Goal: Task Accomplishment & Management: Manage account settings

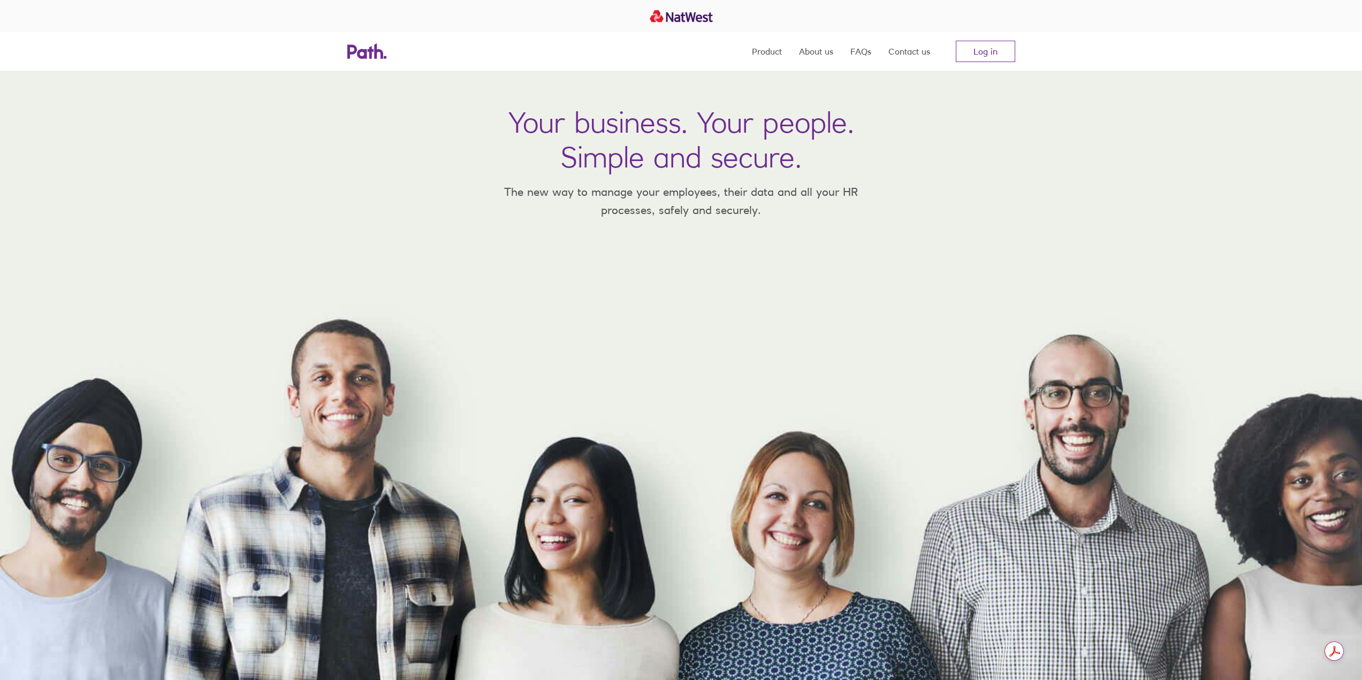
click at [950, 55] on nav "Product About us FAQs Contact us Log in" at bounding box center [883, 51] width 263 height 39
click at [971, 55] on link "Log in" at bounding box center [985, 51] width 59 height 21
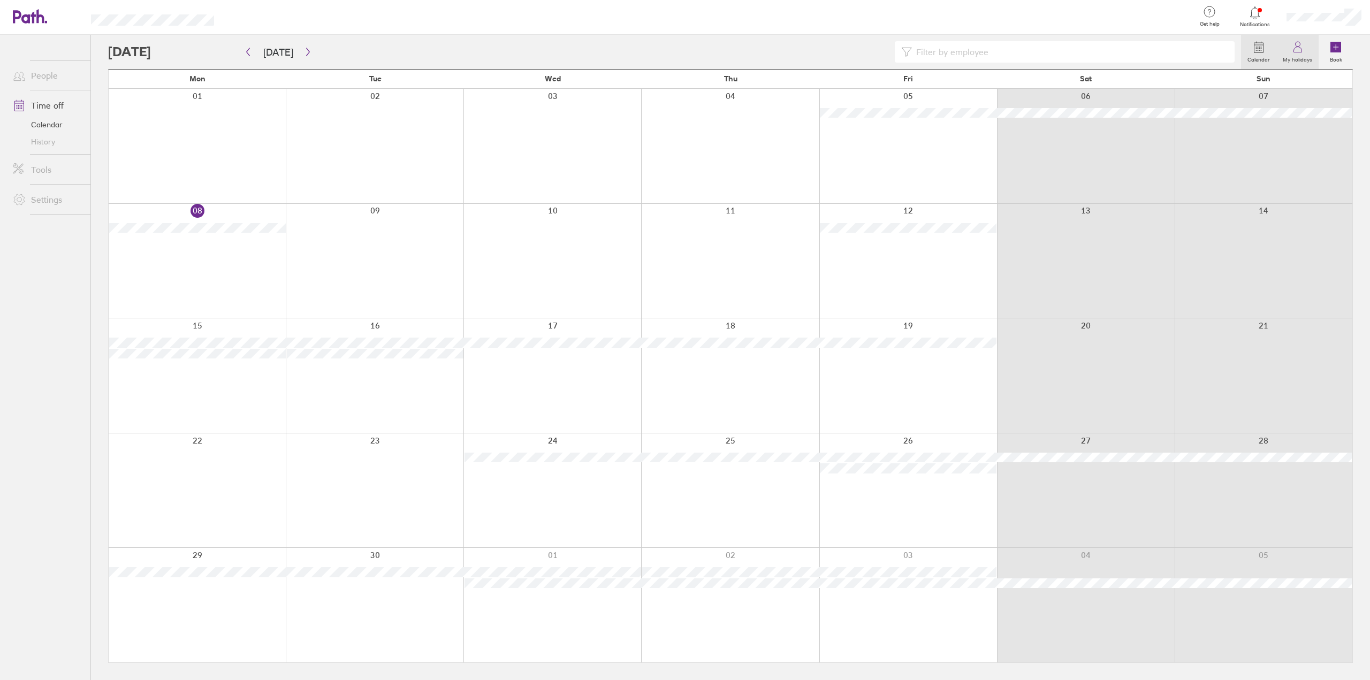
click at [1304, 53] on icon at bounding box center [1297, 47] width 13 height 13
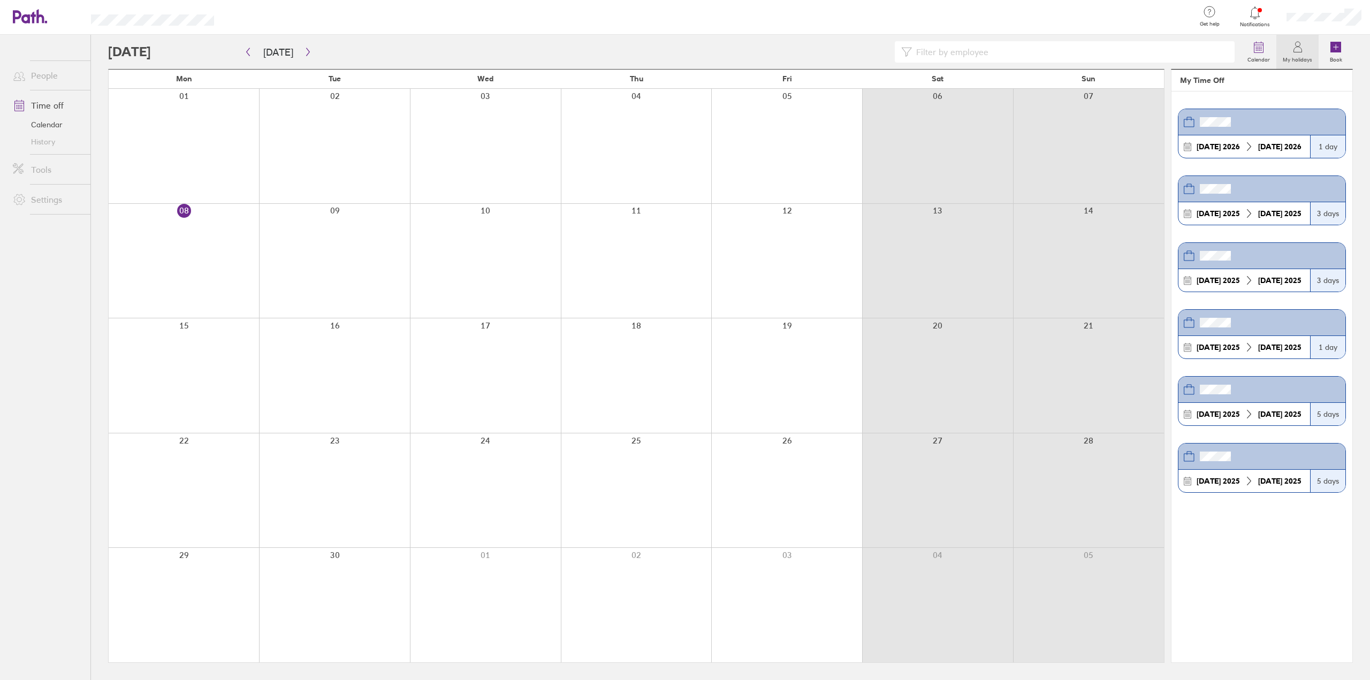
click at [1262, 92] on section "[DATE] [DATE] 1 day [DATE] [DATE] 3 days [DATE] [DATE] 3 days [DATE] [DATE] 1 d…" at bounding box center [1261, 377] width 181 height 571
click at [1262, 52] on icon at bounding box center [1258, 48] width 9 height 10
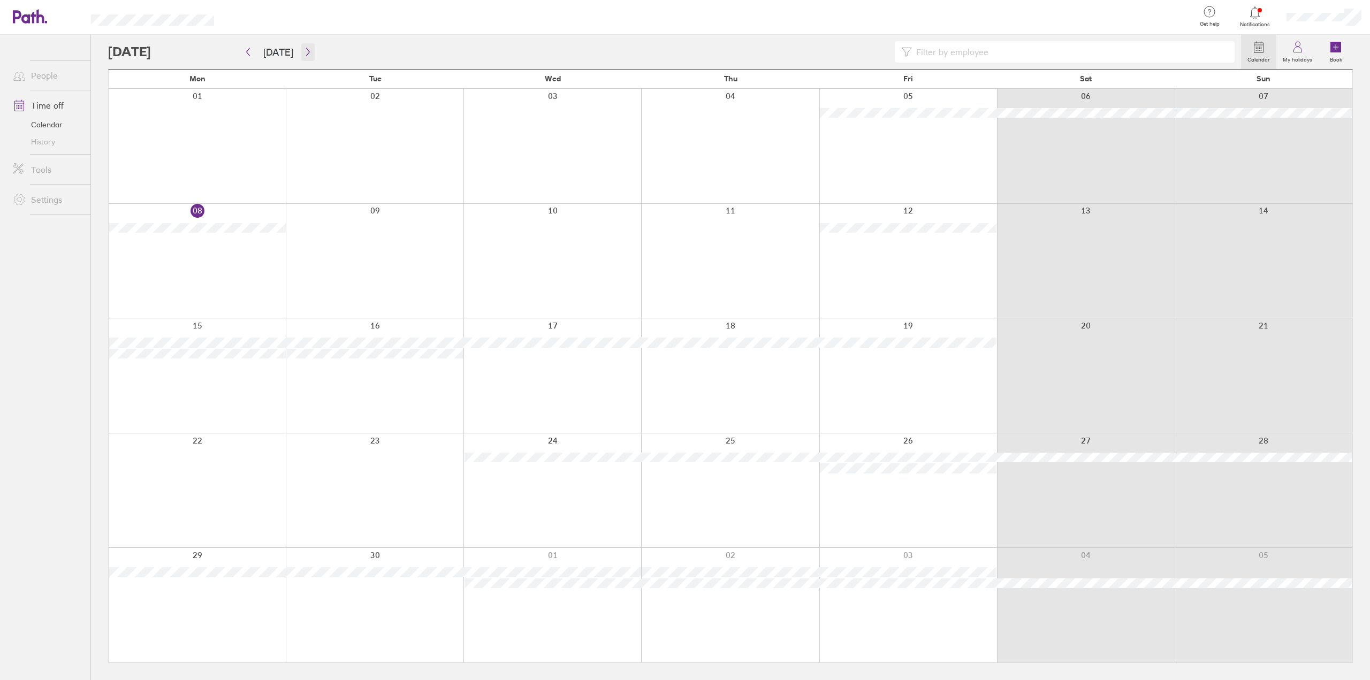
click at [308, 56] on icon "button" at bounding box center [308, 52] width 8 height 9
click at [307, 54] on icon "button" at bounding box center [308, 52] width 8 height 9
click at [307, 53] on icon "button" at bounding box center [308, 52] width 8 height 9
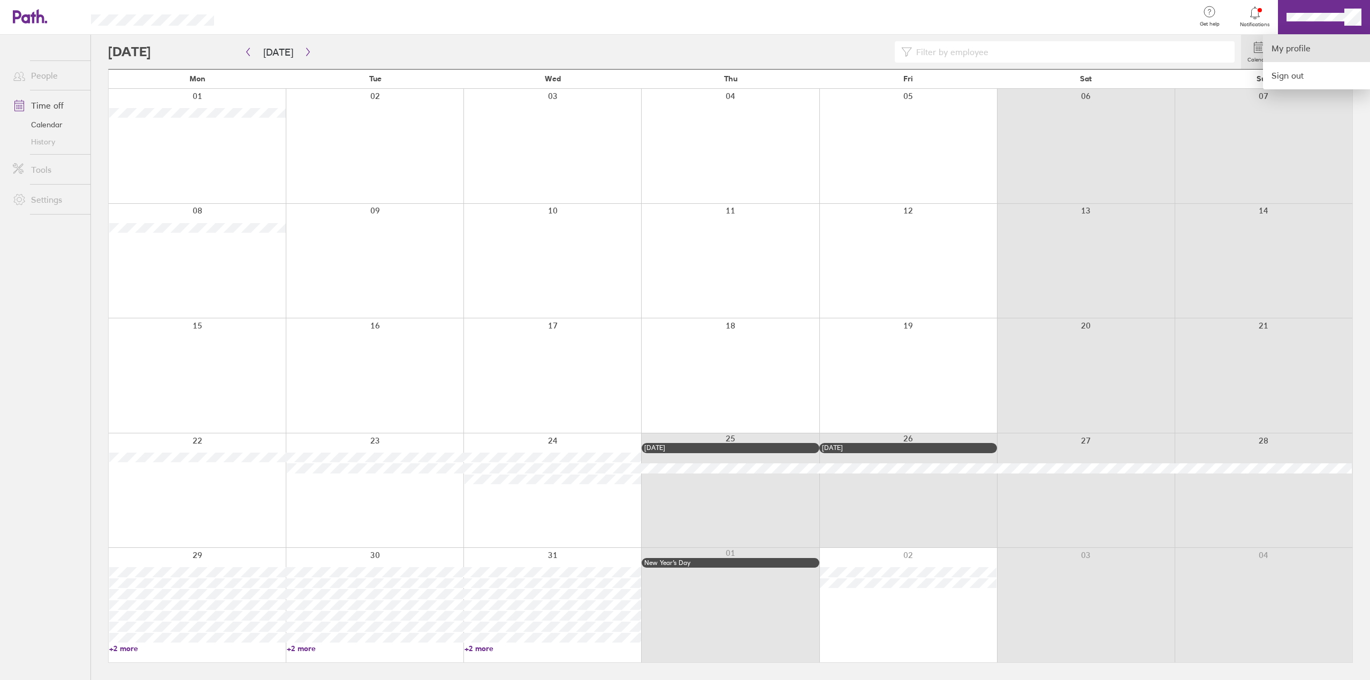
click at [1321, 47] on link "My profile" at bounding box center [1316, 48] width 107 height 27
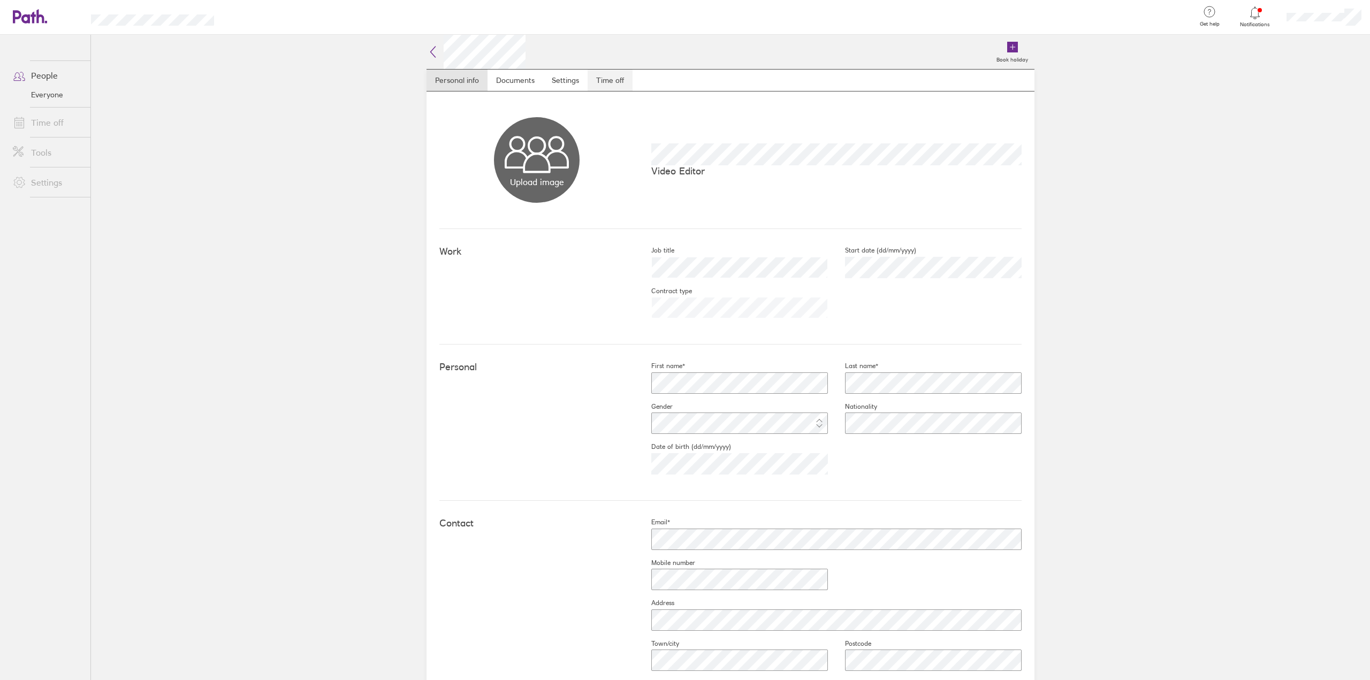
click at [609, 83] on link "Time off" at bounding box center [610, 80] width 45 height 21
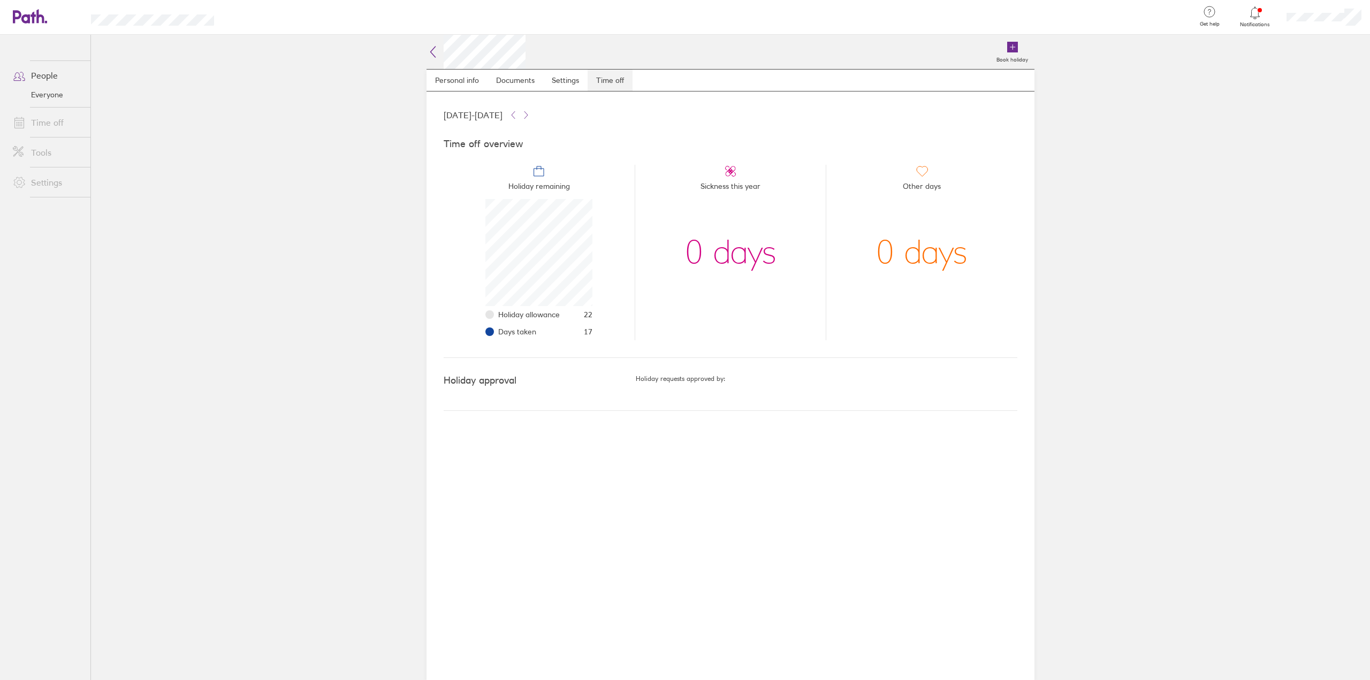
scroll to position [107, 107]
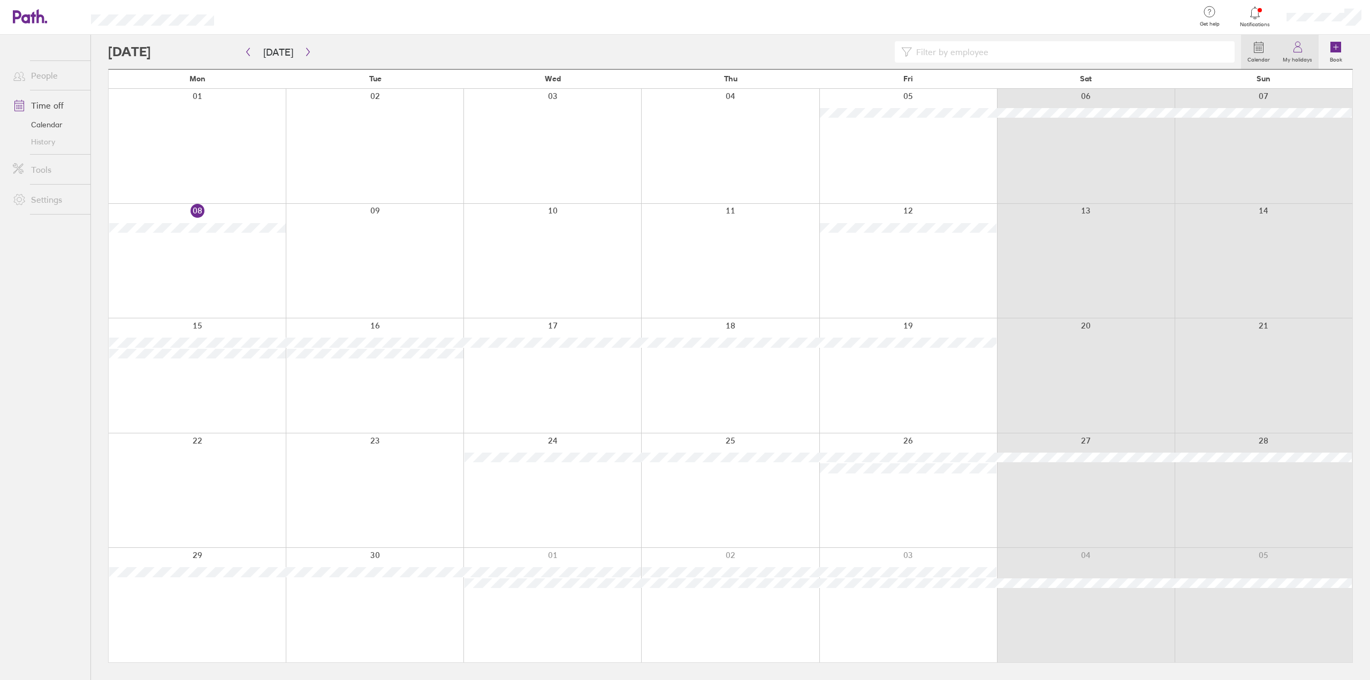
click at [1293, 59] on label "My holidays" at bounding box center [1297, 59] width 42 height 10
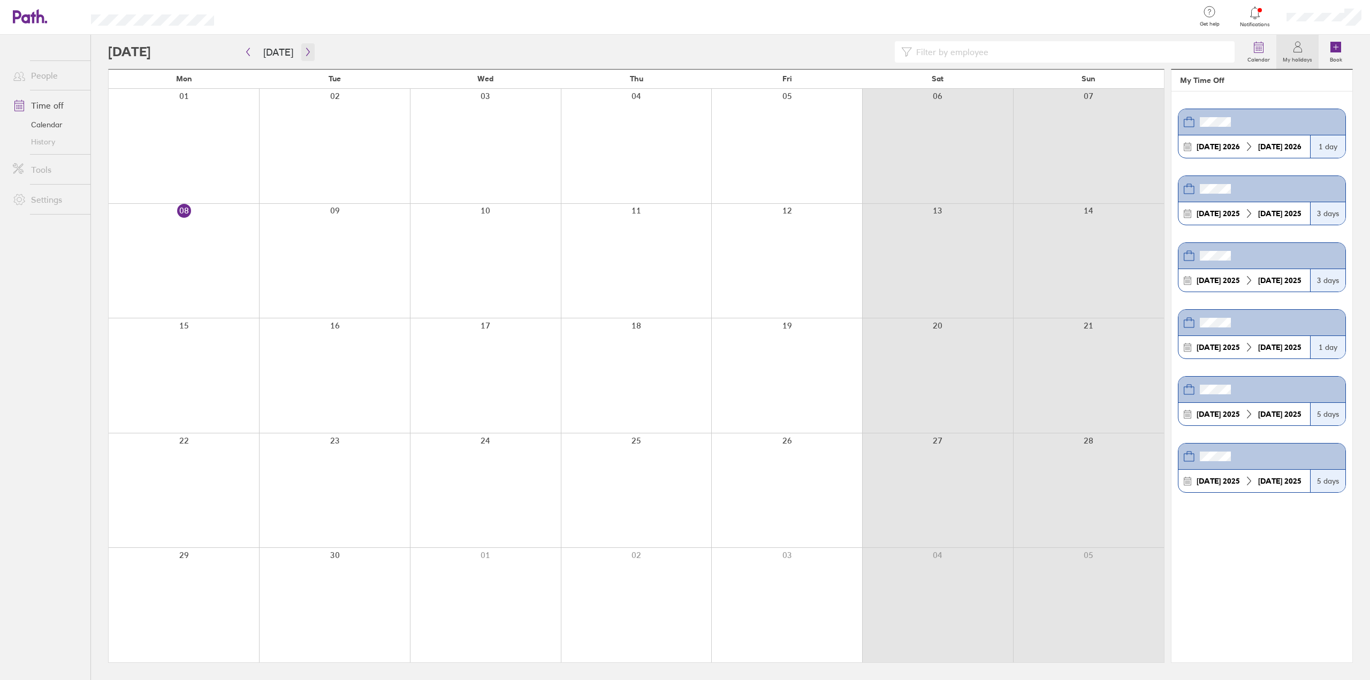
click at [306, 55] on icon "button" at bounding box center [308, 52] width 8 height 9
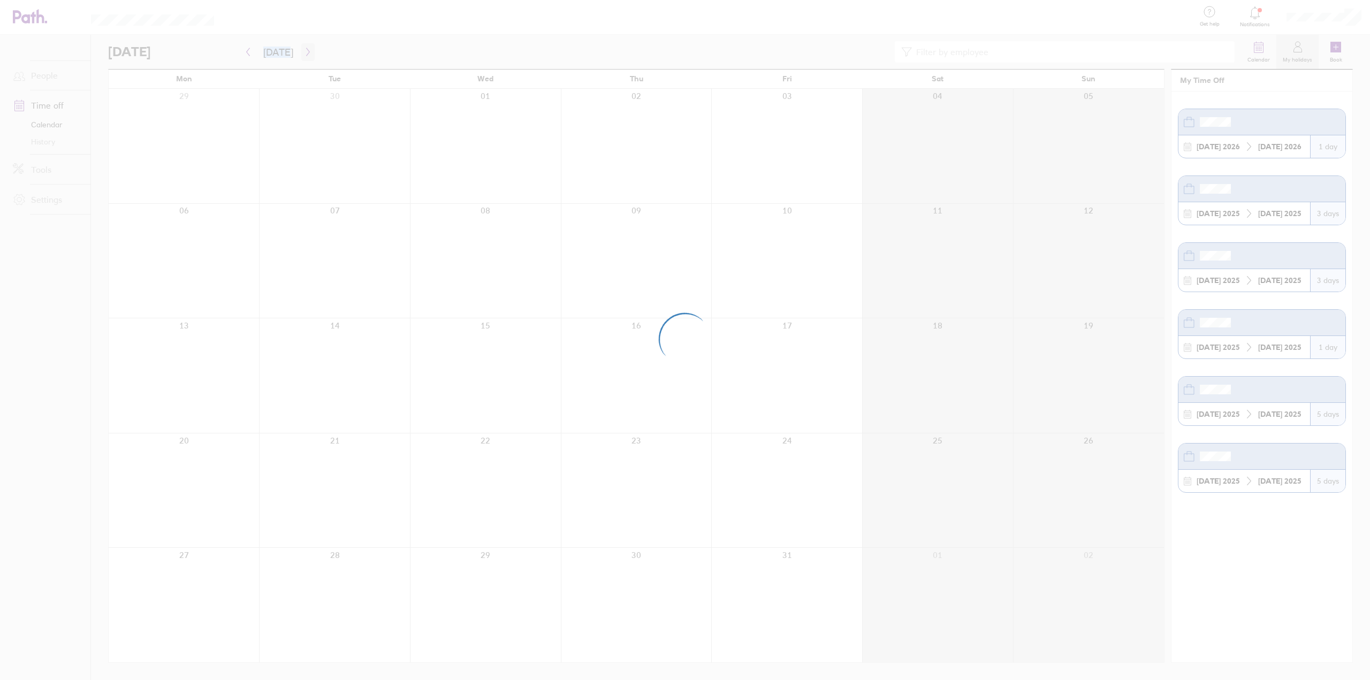
click at [306, 55] on div at bounding box center [685, 340] width 1370 height 680
click at [307, 51] on div at bounding box center [685, 340] width 1370 height 680
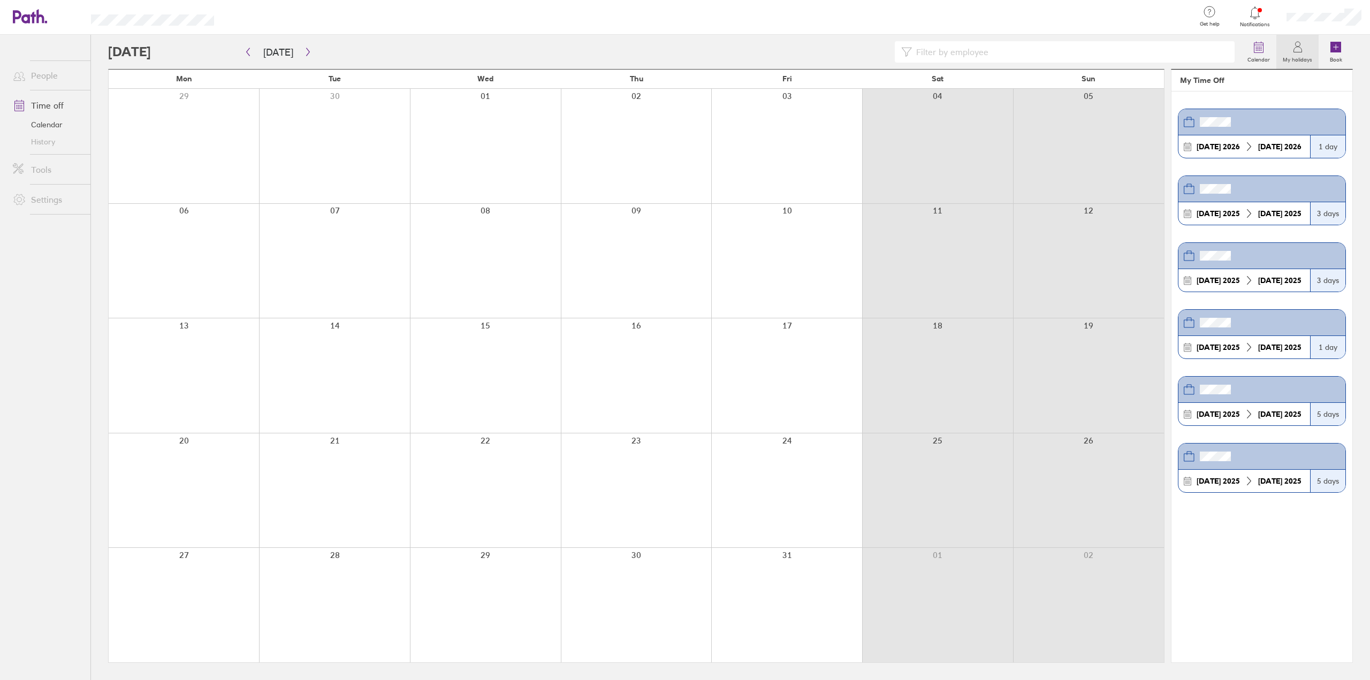
click at [1244, 145] on icon at bounding box center [1249, 147] width 10 height 10
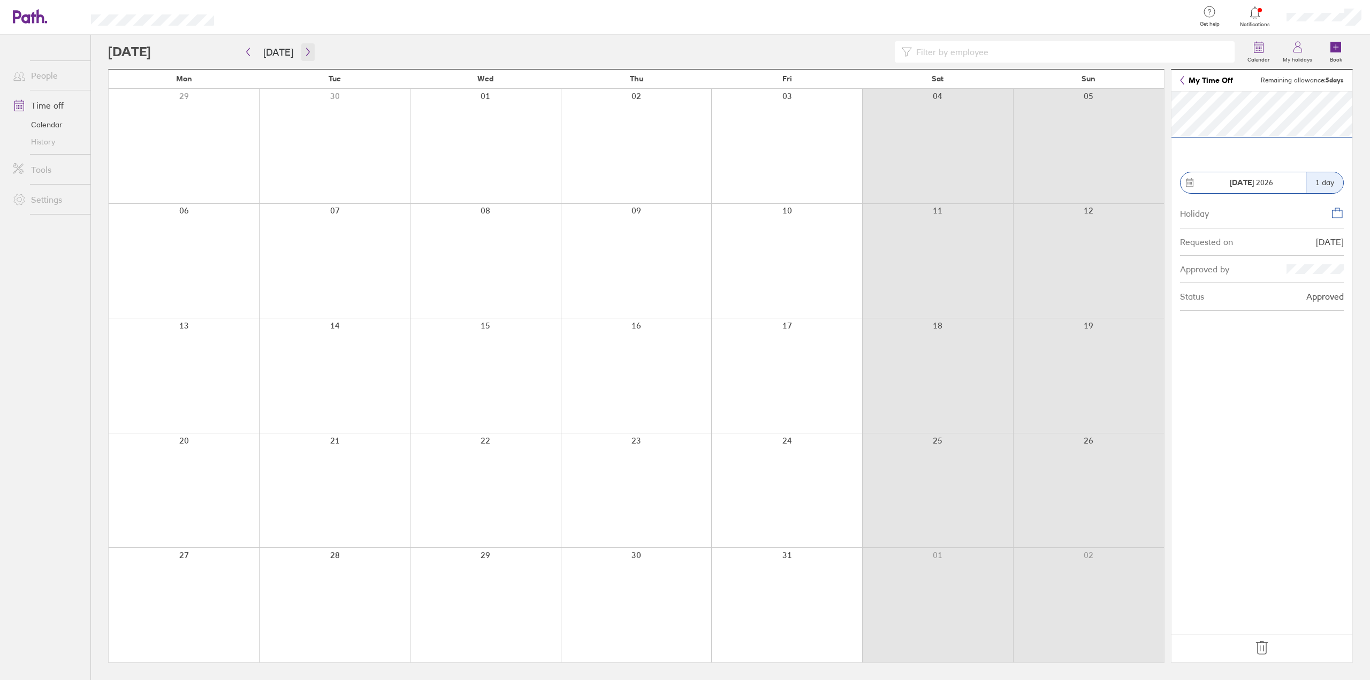
click at [304, 52] on icon "button" at bounding box center [308, 52] width 8 height 9
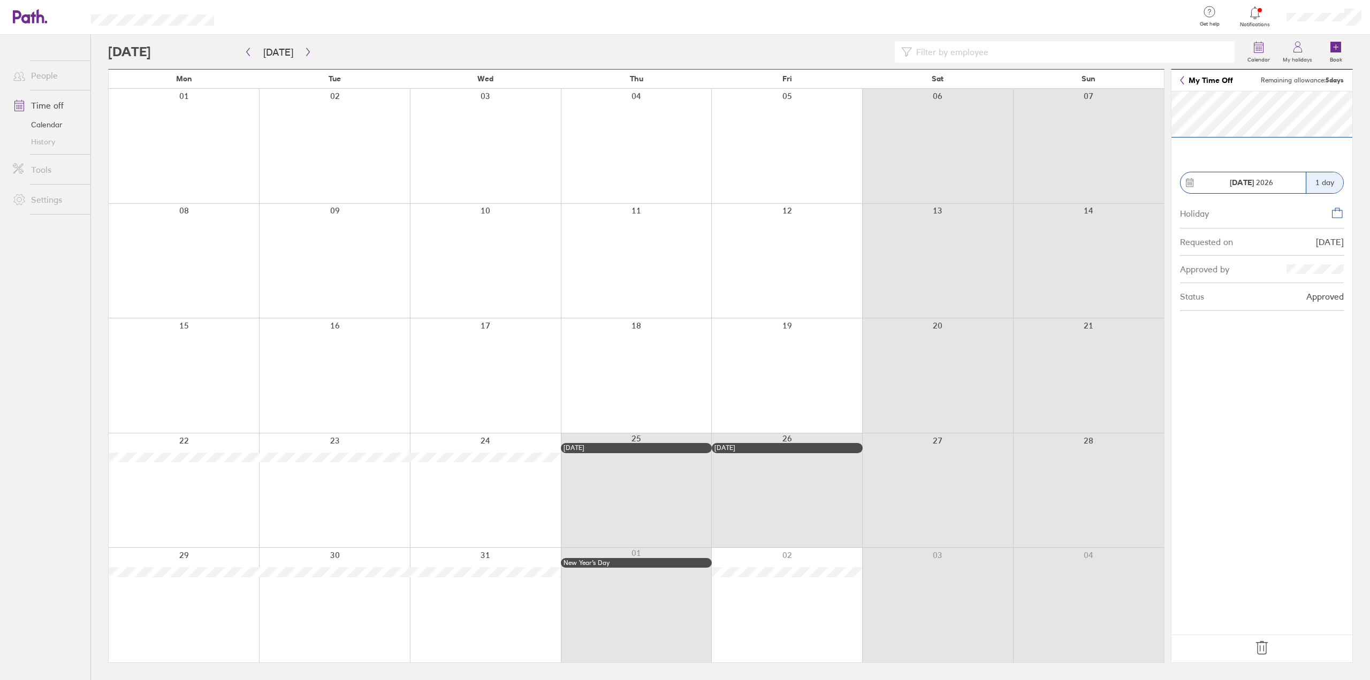
click at [1182, 80] on icon at bounding box center [1182, 80] width 4 height 9
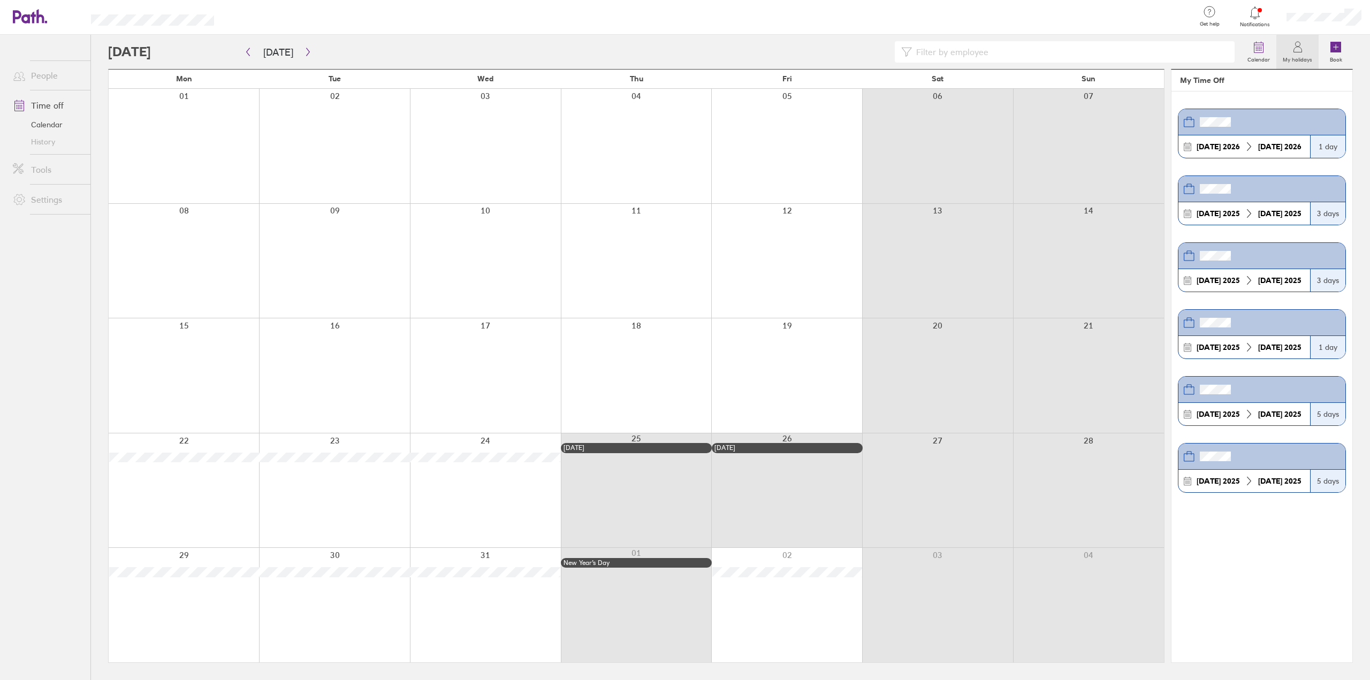
click at [1293, 51] on icon at bounding box center [1297, 47] width 13 height 13
click at [1265, 55] on label "Calendar" at bounding box center [1258, 59] width 35 height 10
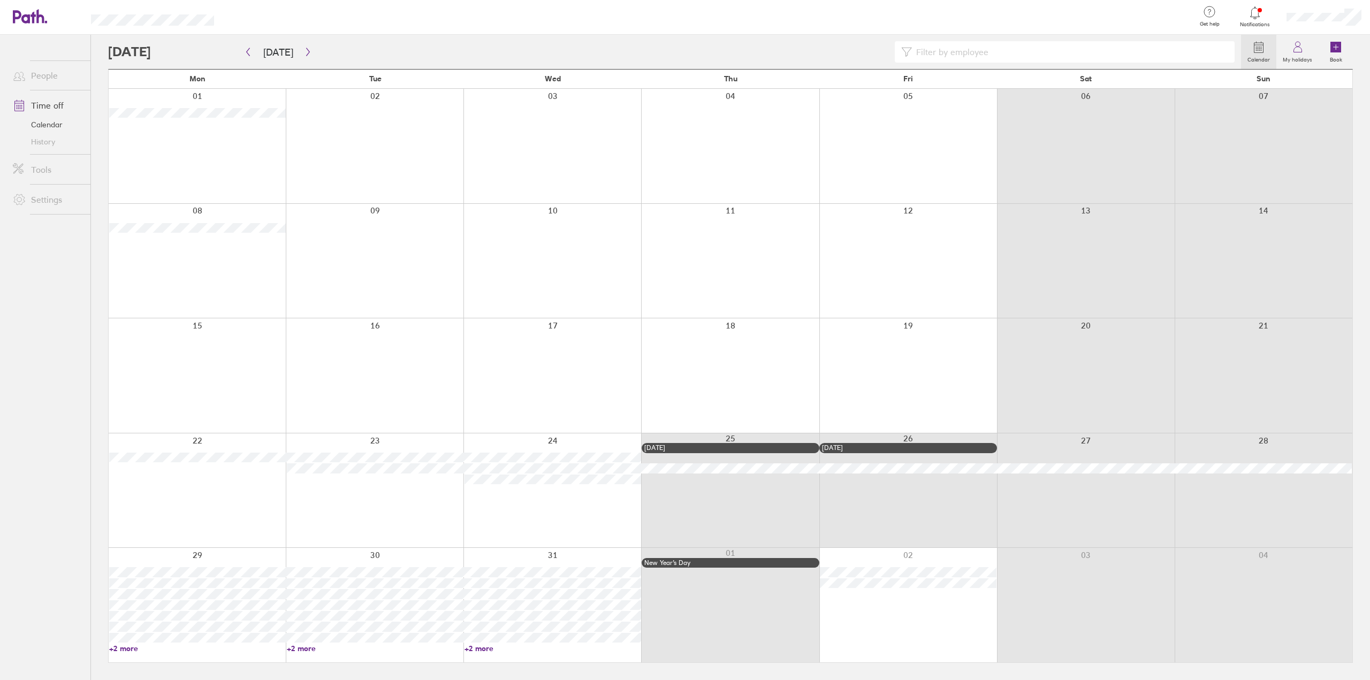
click at [175, 49] on div at bounding box center [674, 51] width 1133 height 21
click at [248, 54] on icon "button" at bounding box center [248, 52] width 3 height 8
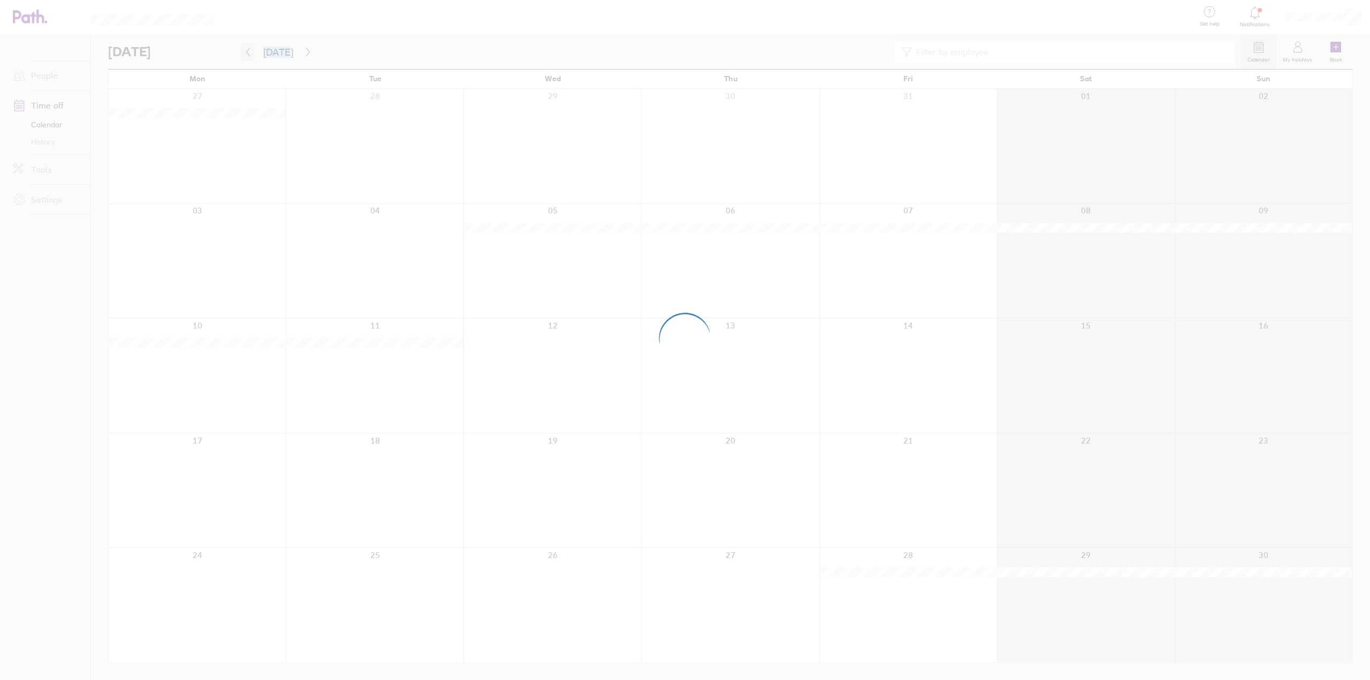
click at [248, 54] on div at bounding box center [685, 340] width 1370 height 680
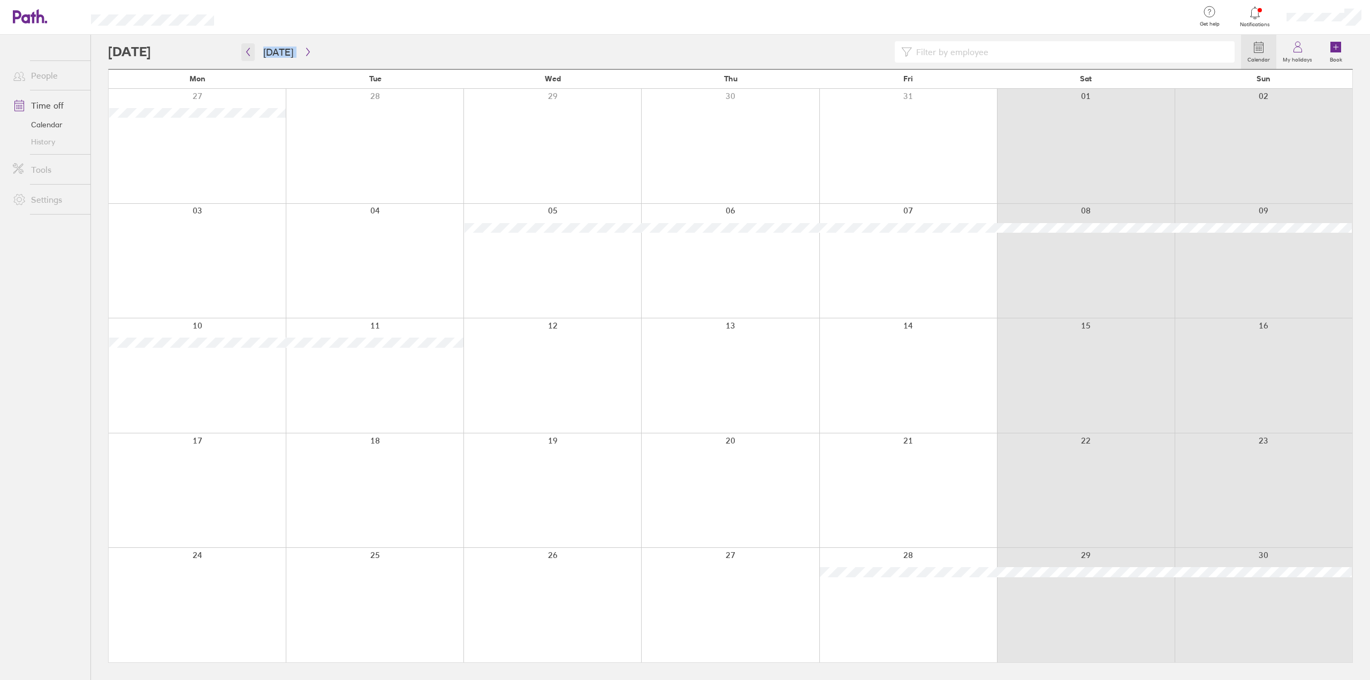
click at [247, 52] on icon "button" at bounding box center [248, 52] width 8 height 9
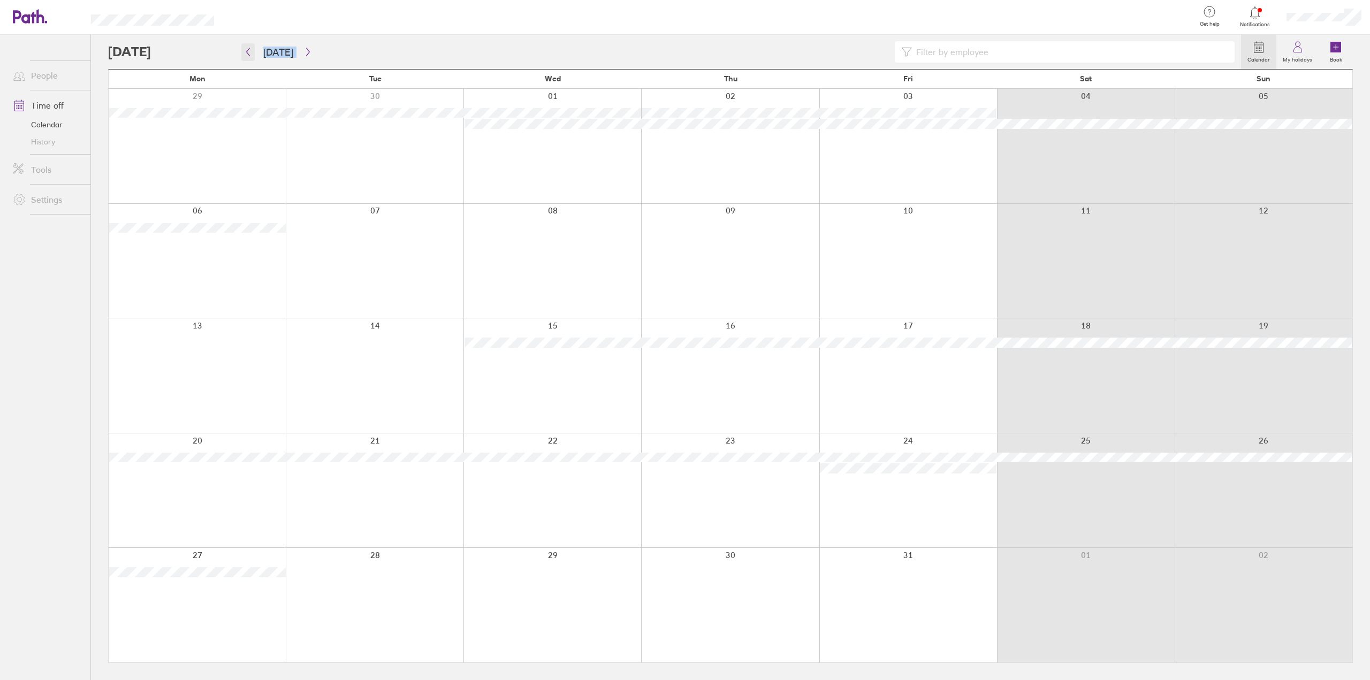
click at [247, 52] on icon "button" at bounding box center [248, 52] width 8 height 9
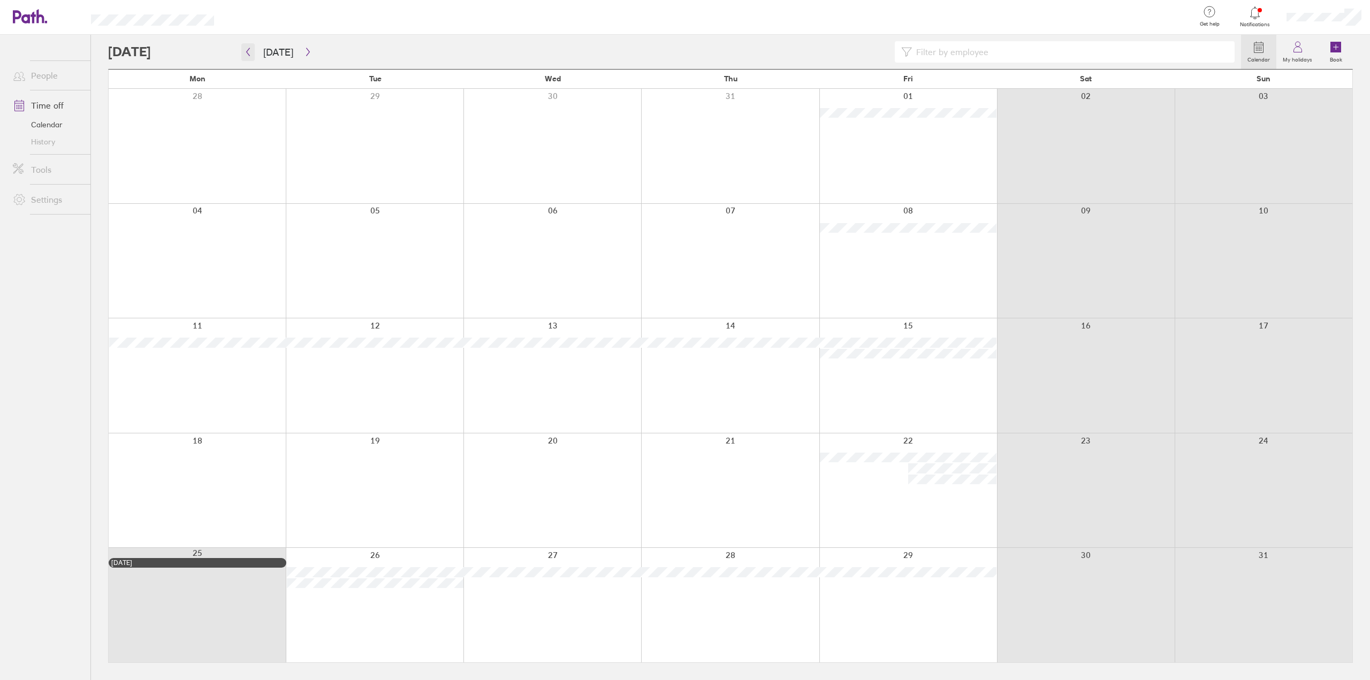
click at [247, 52] on icon "button" at bounding box center [248, 52] width 8 height 9
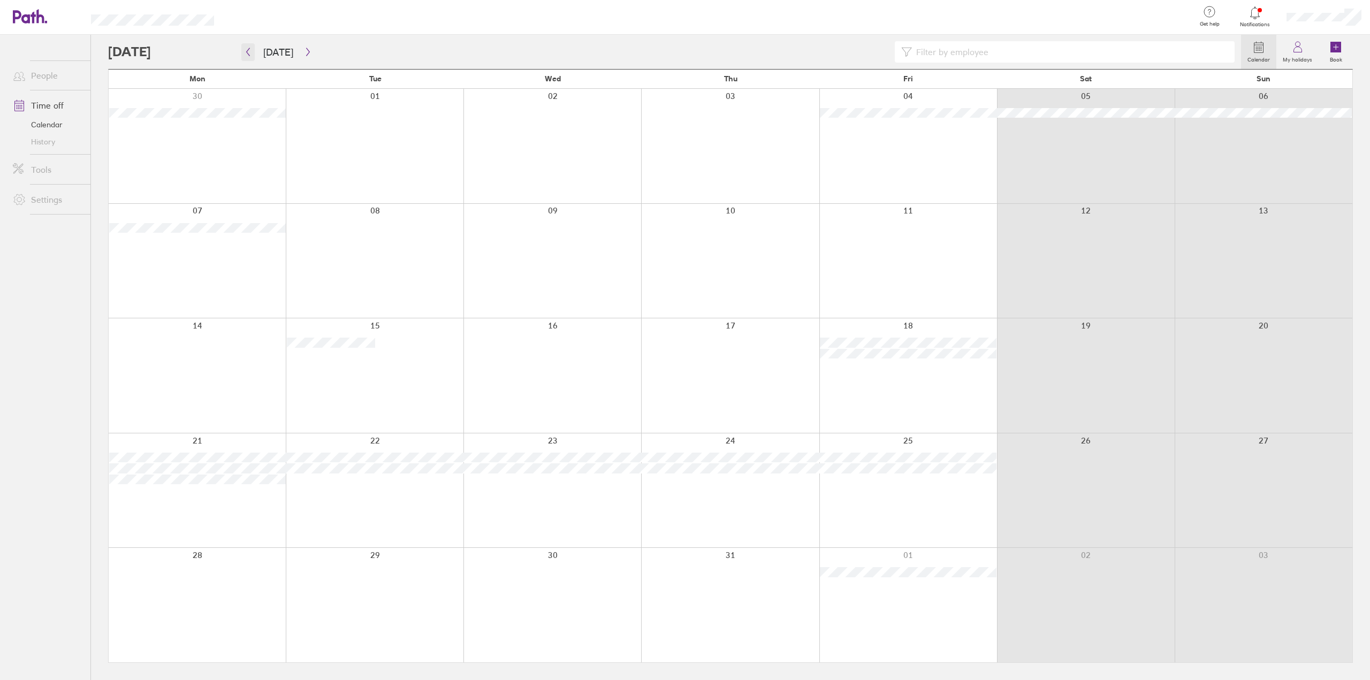
click at [247, 52] on icon "button" at bounding box center [248, 52] width 8 height 9
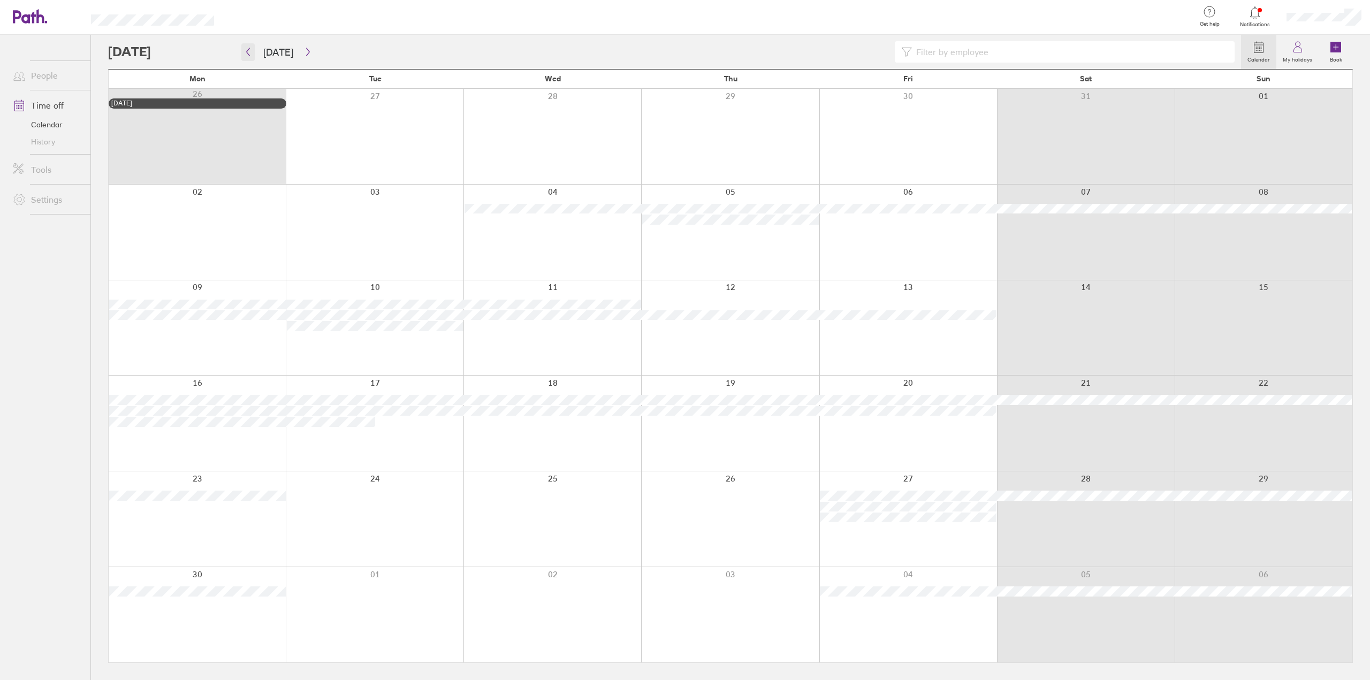
click at [247, 52] on icon "button" at bounding box center [248, 52] width 8 height 9
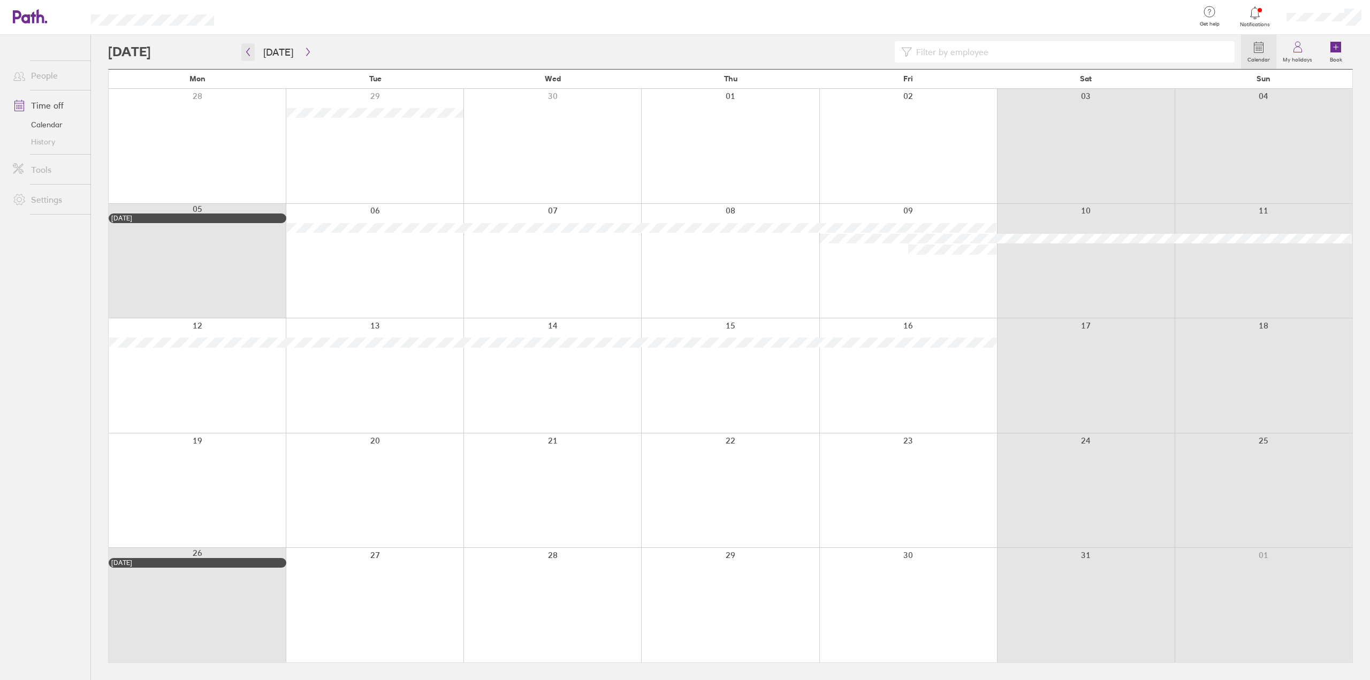
click at [247, 52] on icon "button" at bounding box center [248, 52] width 8 height 9
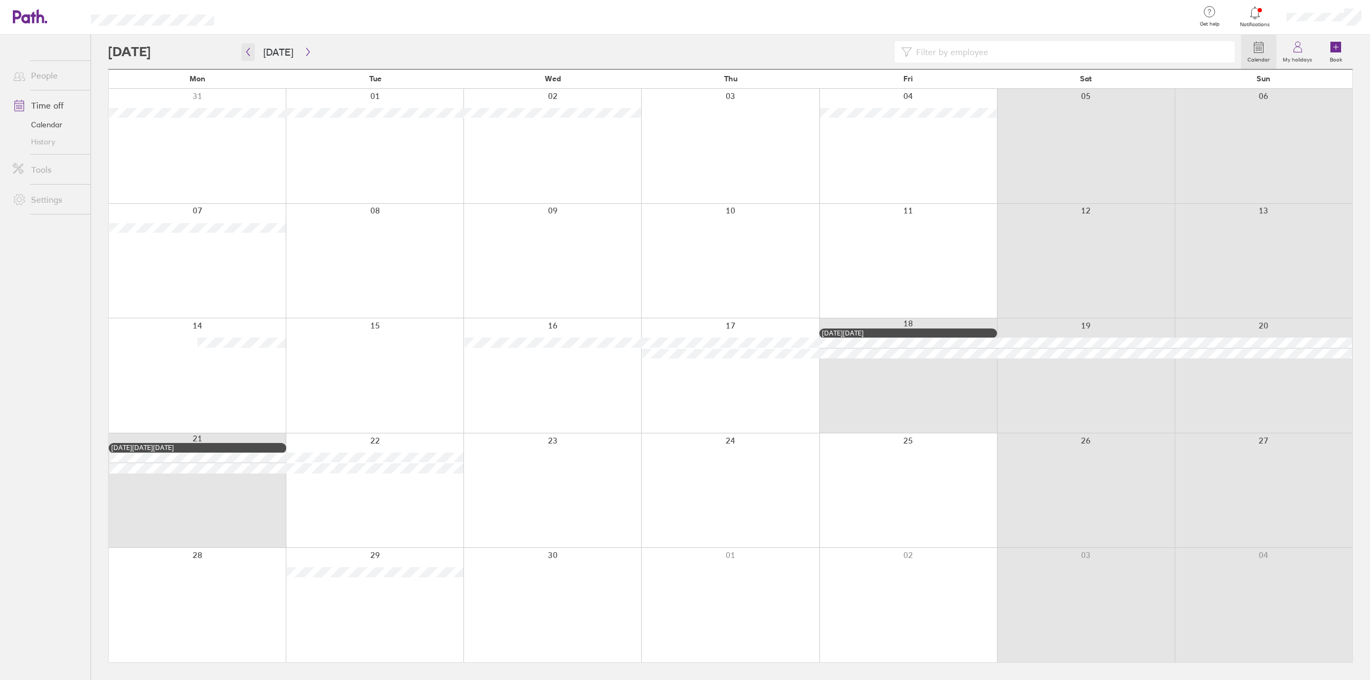
click at [247, 52] on icon "button" at bounding box center [248, 52] width 8 height 9
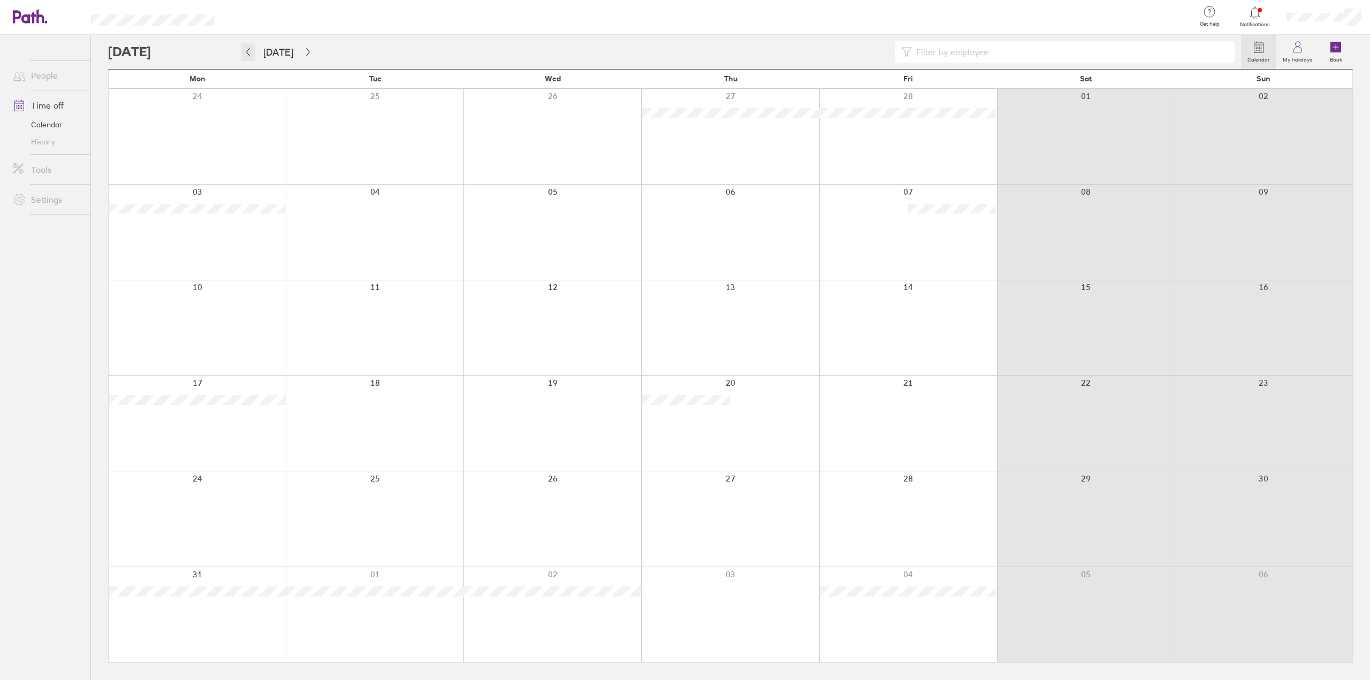
click at [247, 52] on icon "button" at bounding box center [248, 52] width 8 height 9
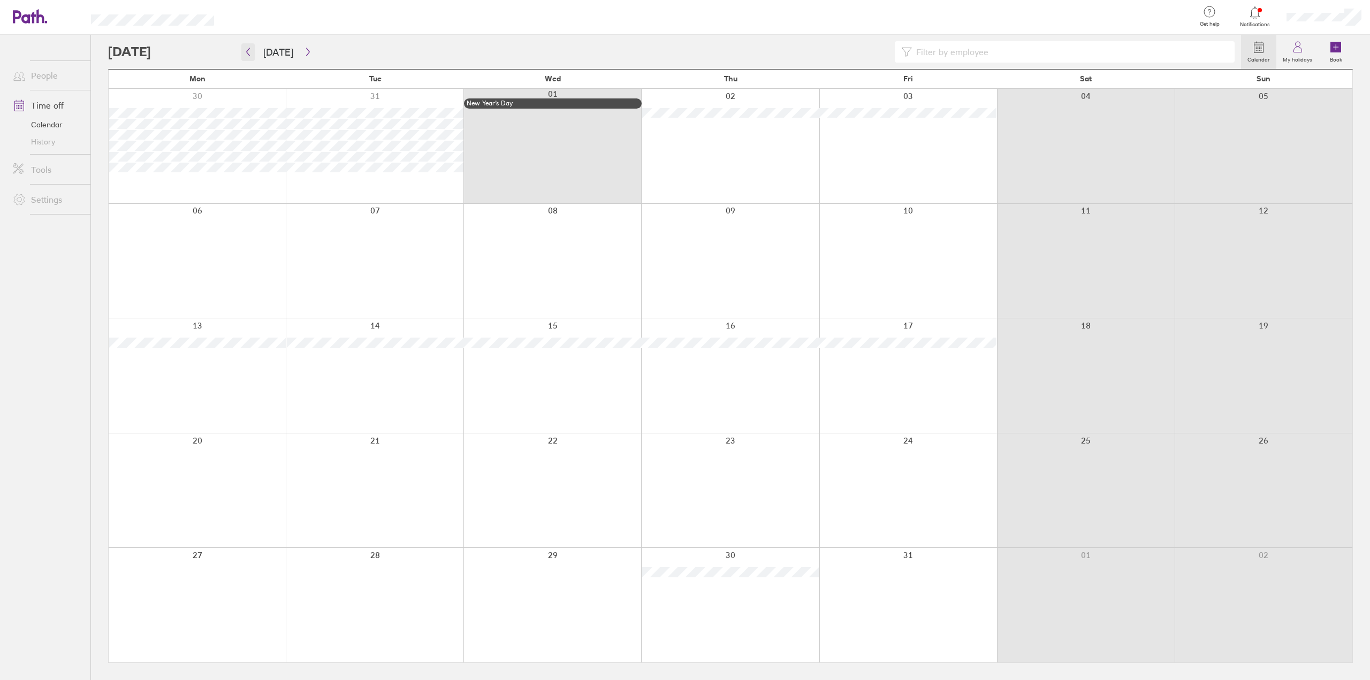
click at [247, 52] on icon "button" at bounding box center [248, 52] width 8 height 9
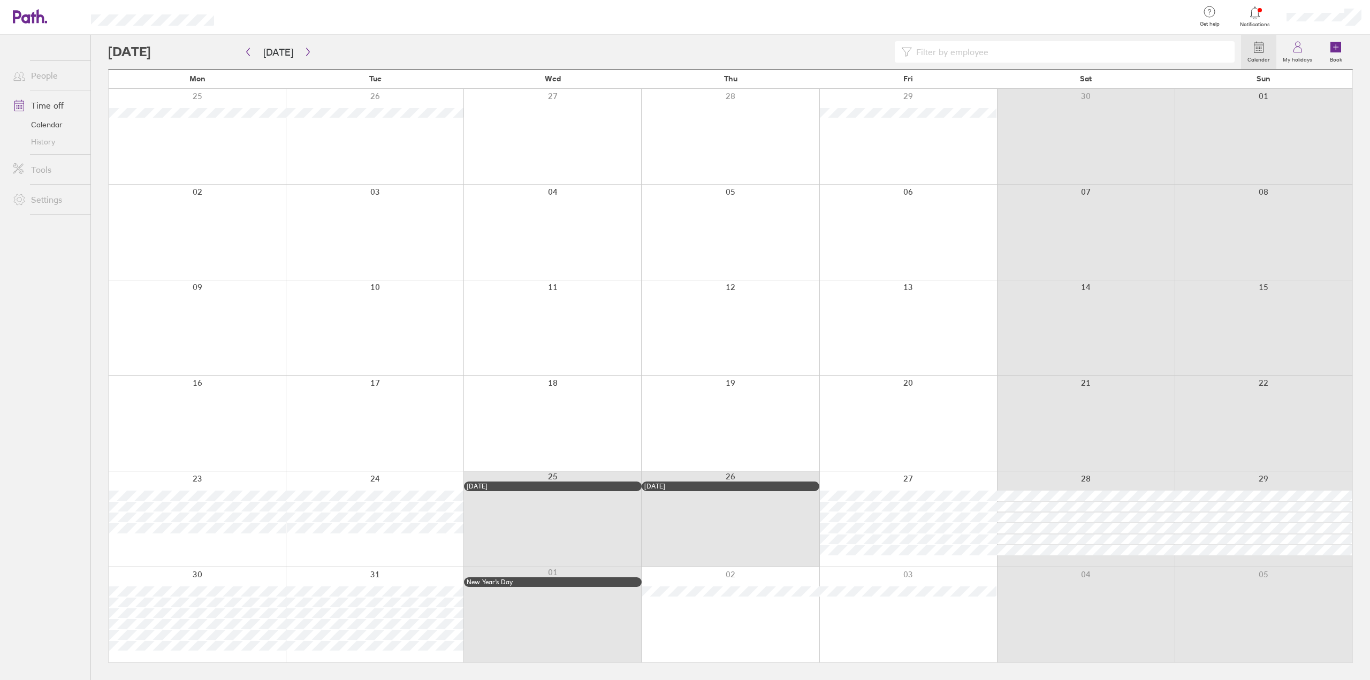
click at [311, 57] on div at bounding box center [674, 51] width 1133 height 21
click at [306, 54] on icon "button" at bounding box center [308, 52] width 8 height 9
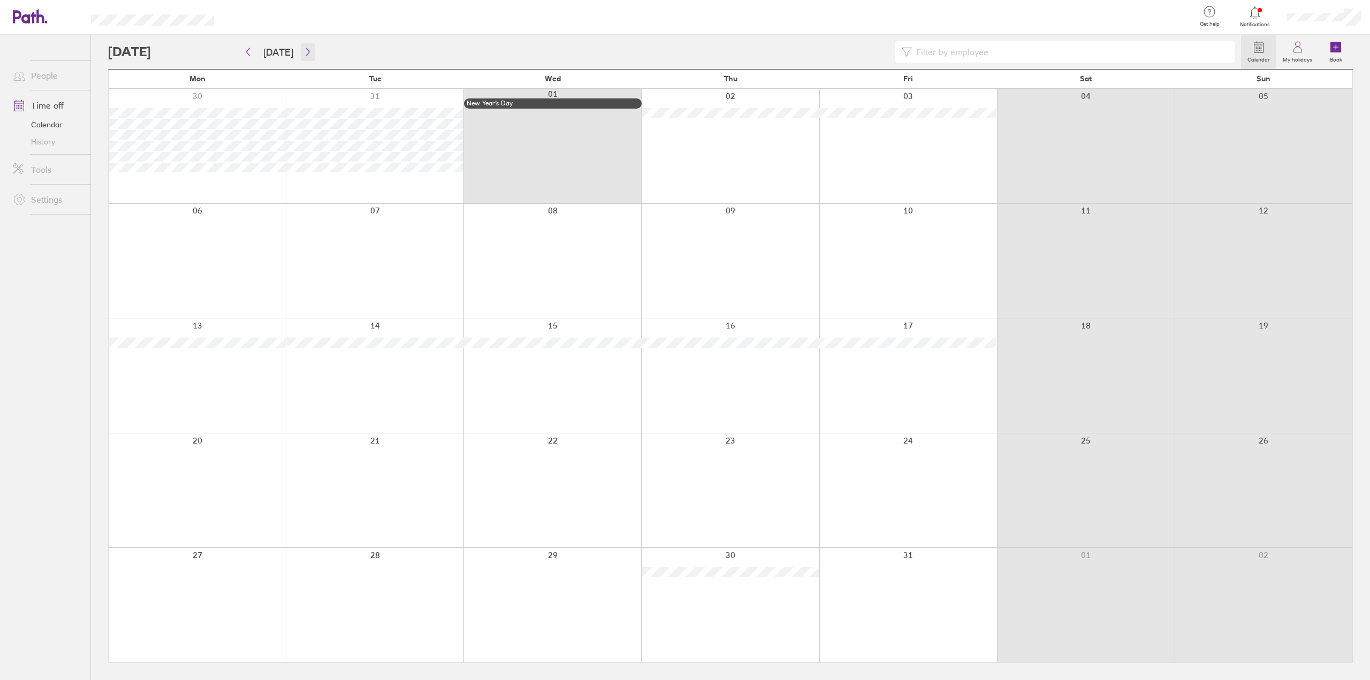
click at [304, 52] on icon "button" at bounding box center [308, 52] width 8 height 9
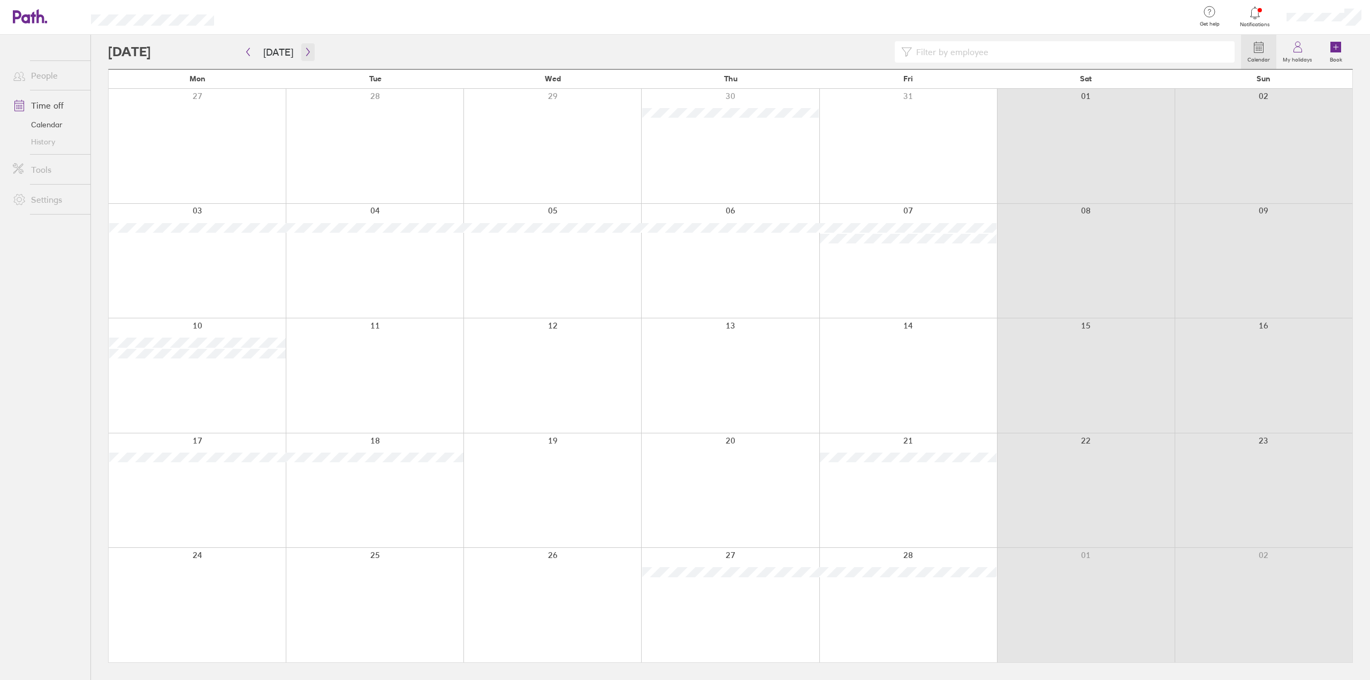
click at [304, 52] on icon "button" at bounding box center [308, 52] width 8 height 9
click at [304, 53] on icon "button" at bounding box center [308, 52] width 8 height 9
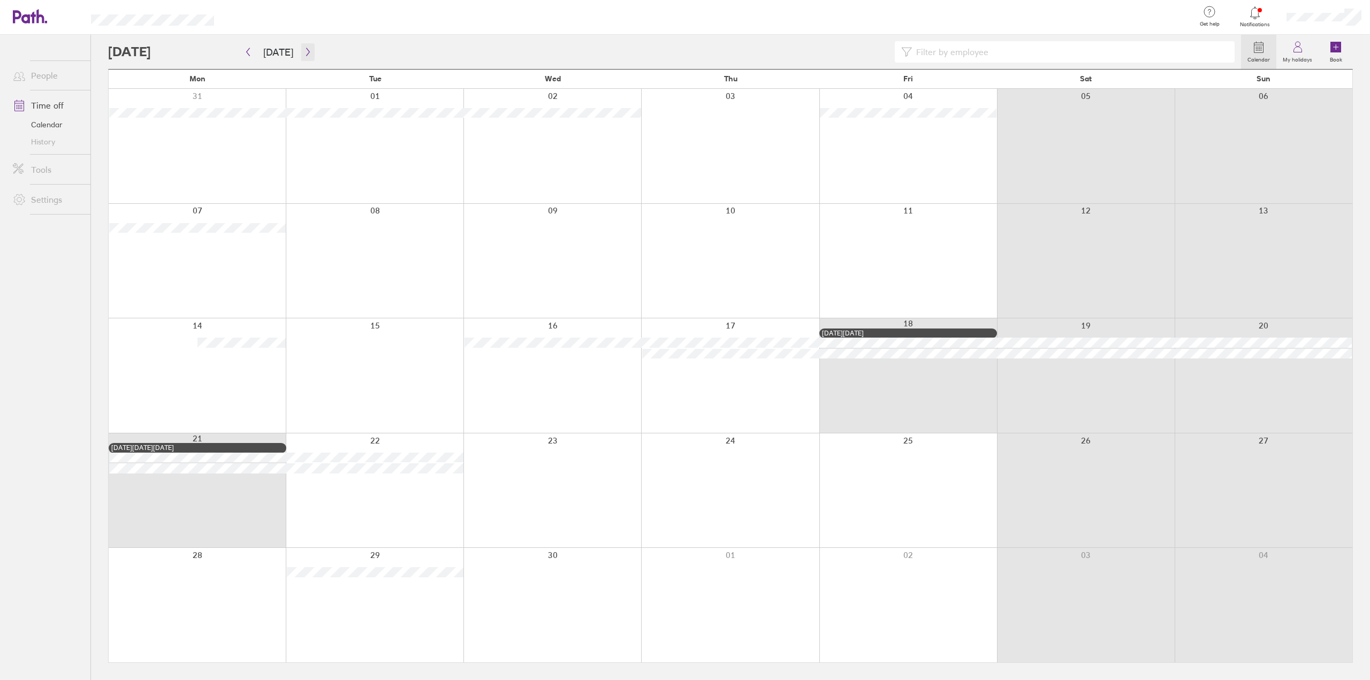
click at [307, 51] on icon "button" at bounding box center [308, 52] width 8 height 9
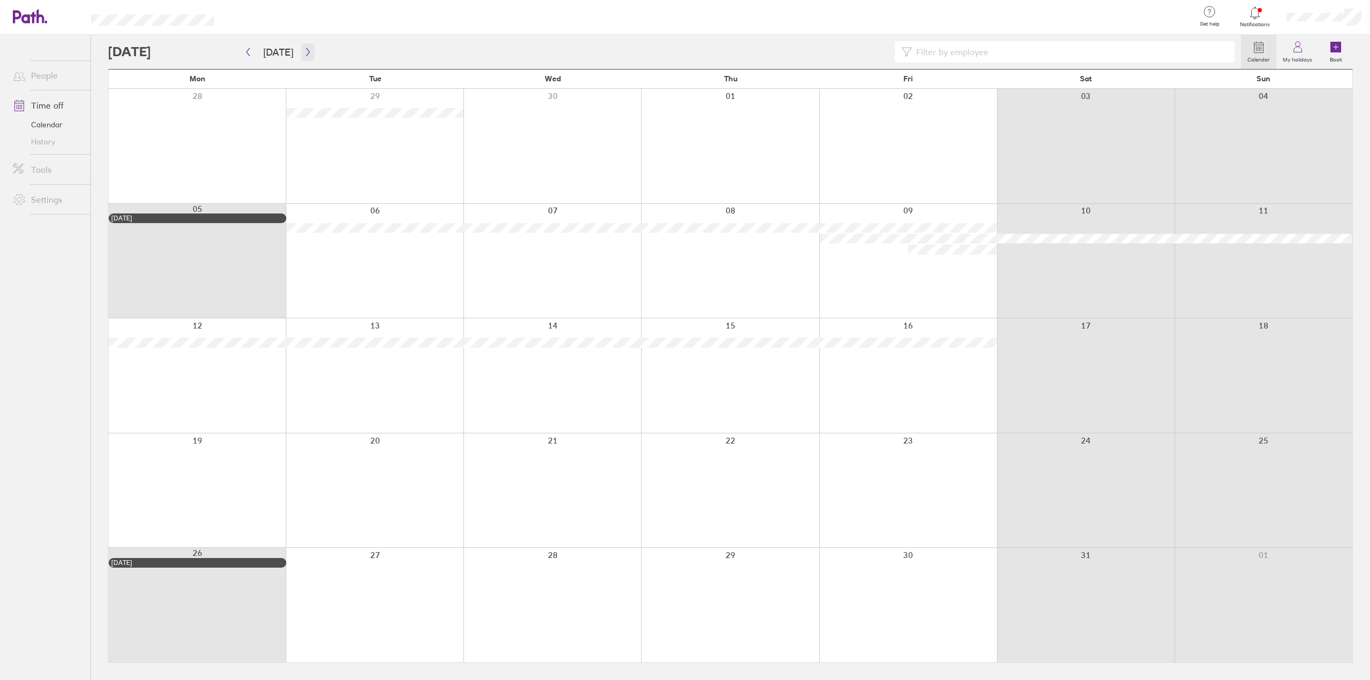
click at [304, 51] on icon "button" at bounding box center [308, 52] width 8 height 9
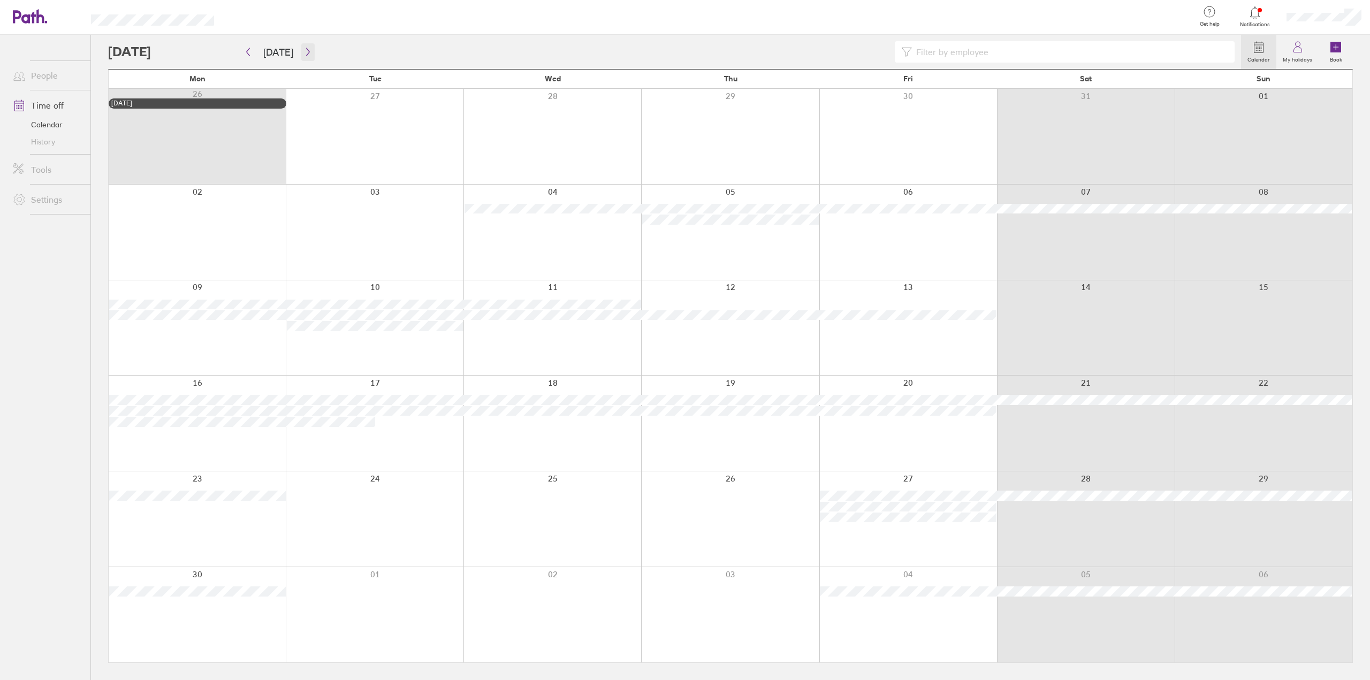
click at [304, 52] on icon "button" at bounding box center [308, 52] width 8 height 9
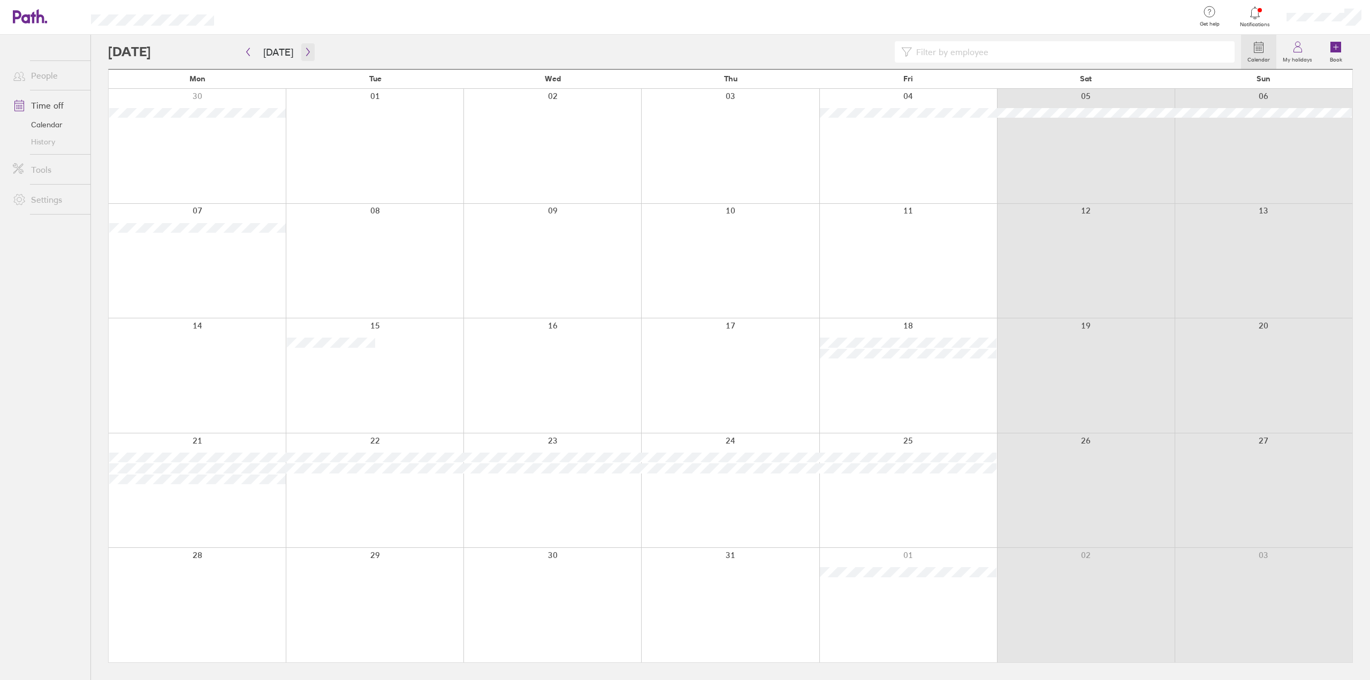
click at [304, 52] on icon "button" at bounding box center [308, 52] width 8 height 9
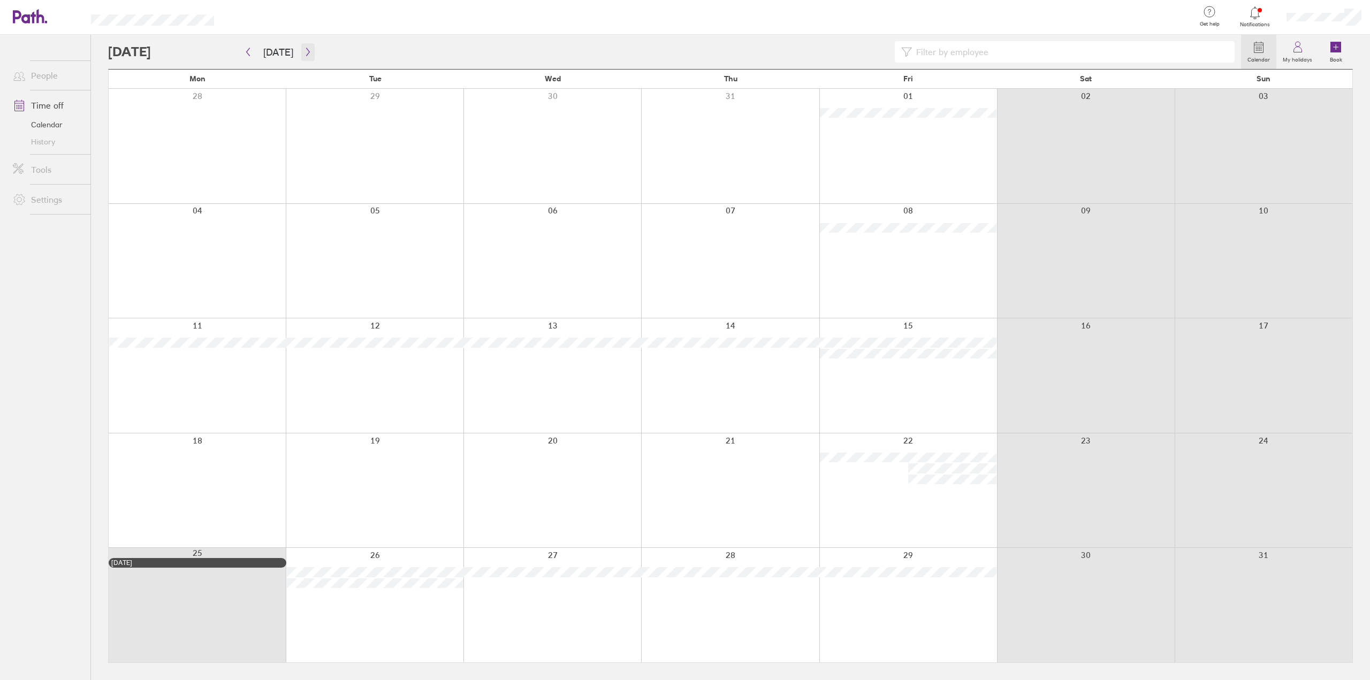
click at [301, 56] on button "button" at bounding box center [307, 52] width 13 height 18
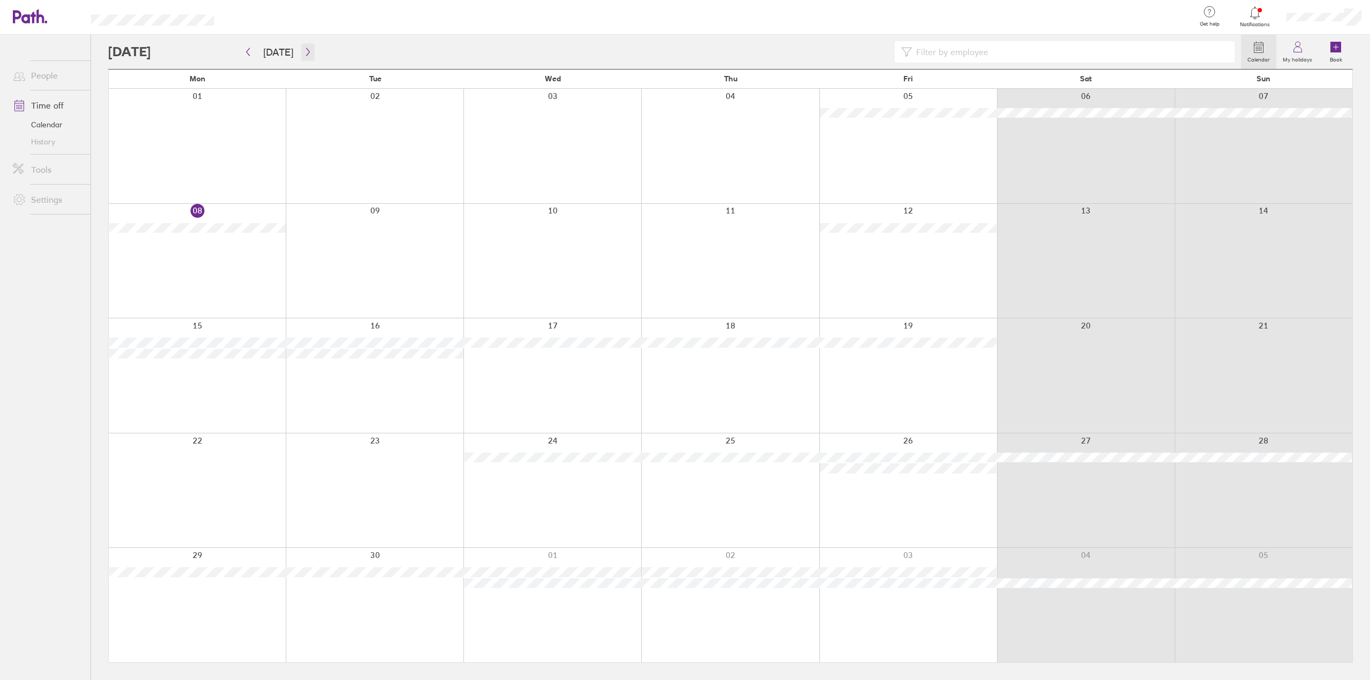
click at [310, 53] on button "button" at bounding box center [307, 52] width 13 height 18
click at [308, 53] on icon "button" at bounding box center [308, 52] width 8 height 9
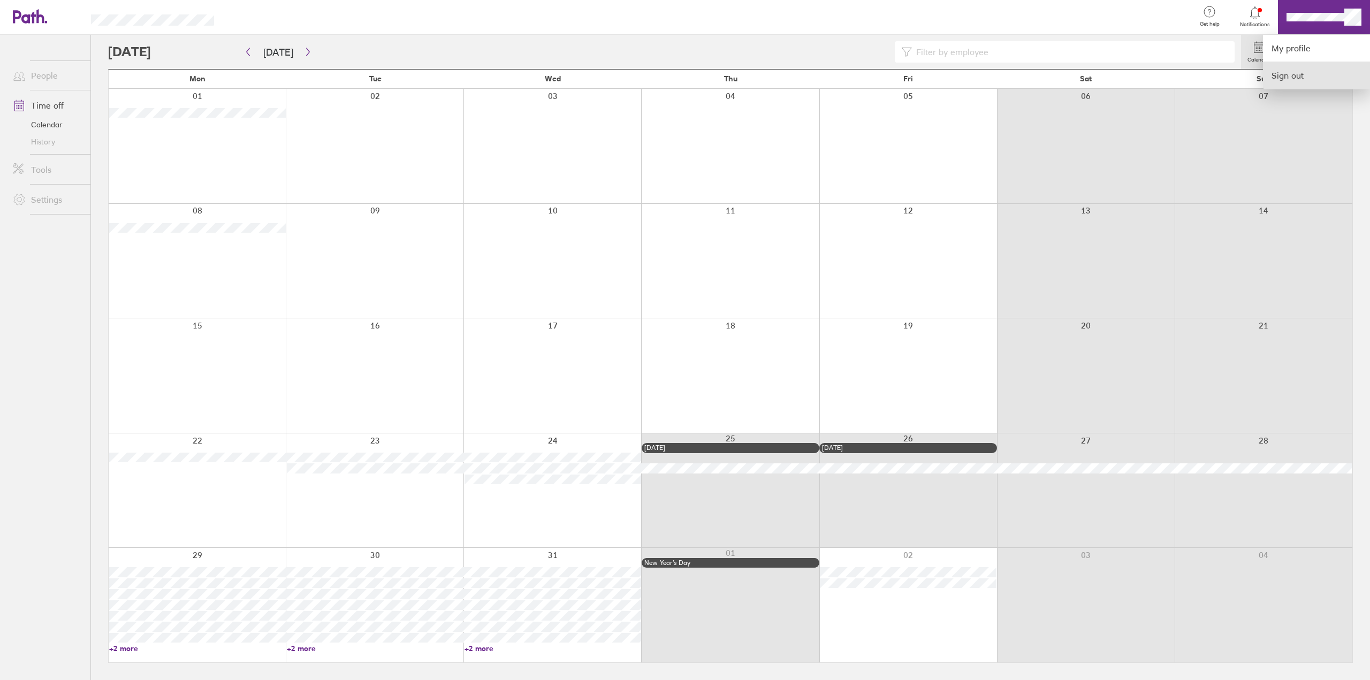
click at [1289, 75] on link "Sign out" at bounding box center [1316, 75] width 107 height 27
